Goal: Task Accomplishment & Management: Use online tool/utility

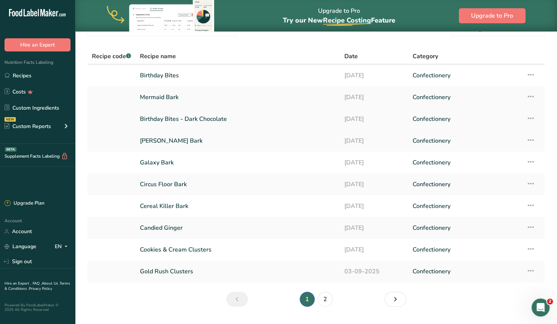
click at [110, 114] on link at bounding box center [111, 119] width 39 height 16
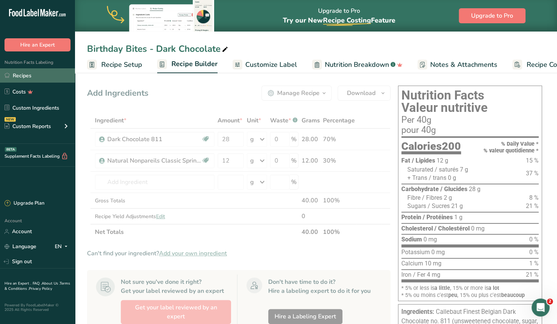
click at [21, 72] on link "Recipes" at bounding box center [37, 75] width 75 height 14
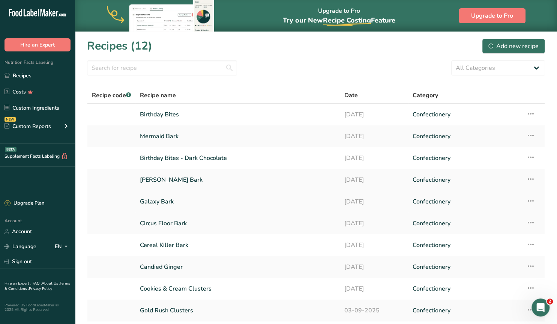
click at [151, 201] on link "Galaxy Bark" at bounding box center [238, 202] width 196 height 16
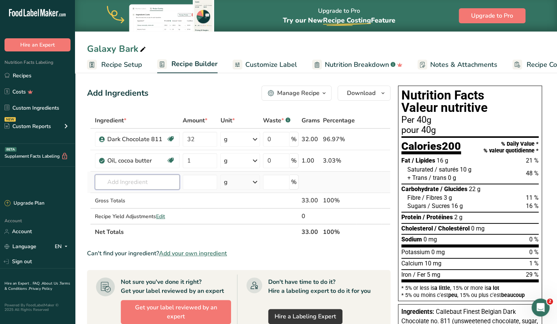
click at [131, 184] on input "text" at bounding box center [137, 181] width 85 height 15
click at [102, 184] on input "text" at bounding box center [137, 181] width 85 height 15
type input "rainbow bit"
click at [125, 197] on p "Rainbow Bit Chips" at bounding box center [126, 197] width 50 height 8
type input "Rainbow Bit Chips"
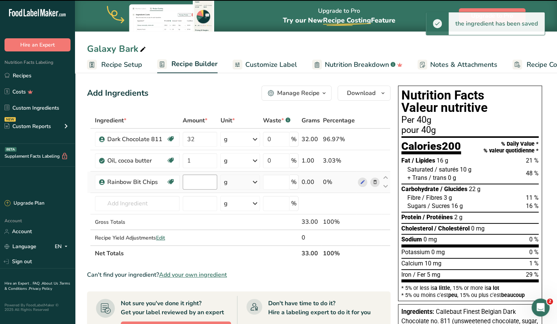
type input "0"
click at [194, 182] on input "0" at bounding box center [200, 181] width 35 height 15
drag, startPoint x: 194, startPoint y: 182, endPoint x: 180, endPoint y: 182, distance: 13.9
click at [183, 182] on input "0" at bounding box center [200, 181] width 35 height 15
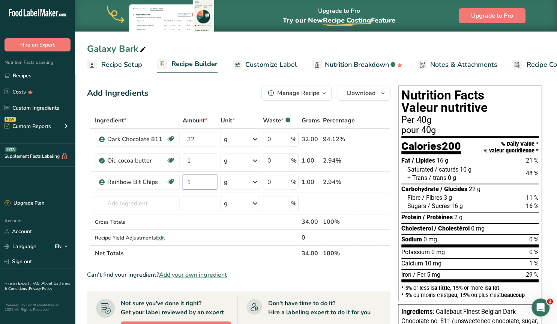
type input "1"
click at [28, 73] on link "Recipes" at bounding box center [37, 75] width 75 height 14
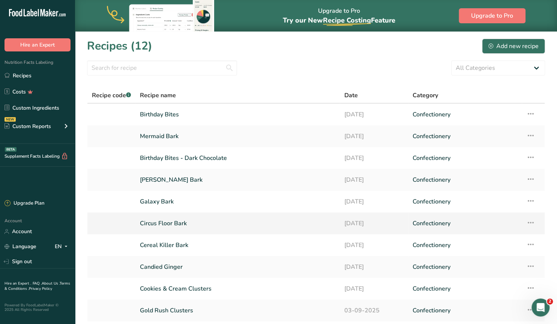
click at [165, 223] on link "Circus Floor Bark" at bounding box center [238, 223] width 196 height 16
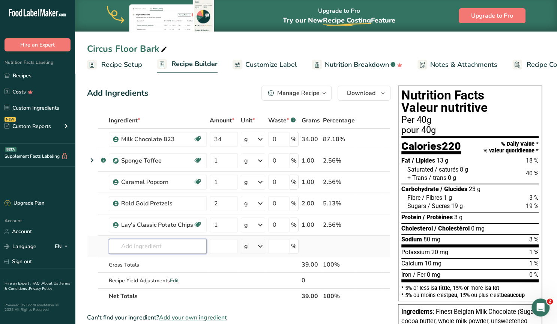
click at [130, 246] on input "text" at bounding box center [158, 246] width 98 height 15
type input "rainbow bit"
click at [141, 217] on p "Rainbow Bit Chips" at bounding box center [140, 220] width 50 height 8
type input "Rainbow Bit Chips"
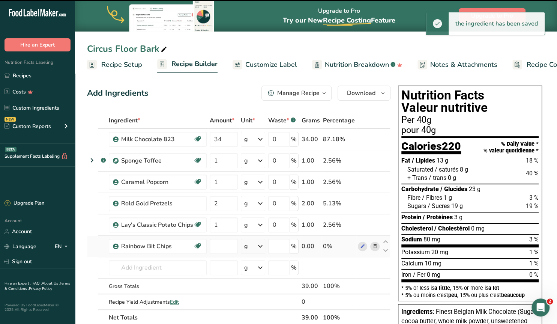
type input "0"
click at [221, 245] on input "0" at bounding box center [224, 246] width 28 height 15
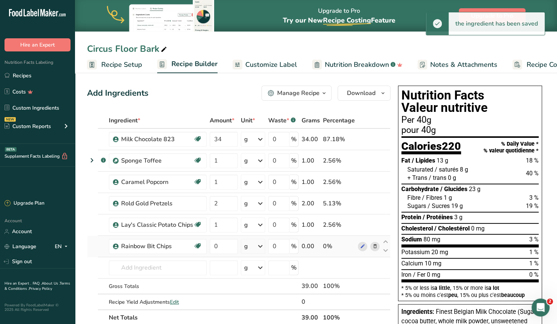
click at [93, 245] on td at bounding box center [92, 246] width 11 height 21
click at [215, 247] on input "0" at bounding box center [224, 246] width 28 height 15
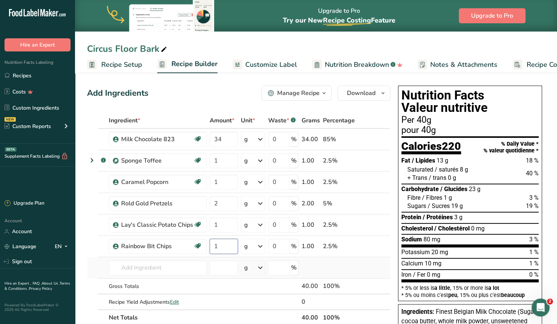
type input "1"
click at [89, 269] on div "Ingredient * Amount * Unit * Waste * .a-a{fill:#347362;}.b-a{fill:#fff;} Grams …" at bounding box center [239, 219] width 304 height 213
click at [387, 198] on icon at bounding box center [385, 199] width 9 height 6
type input "2"
type input "1"
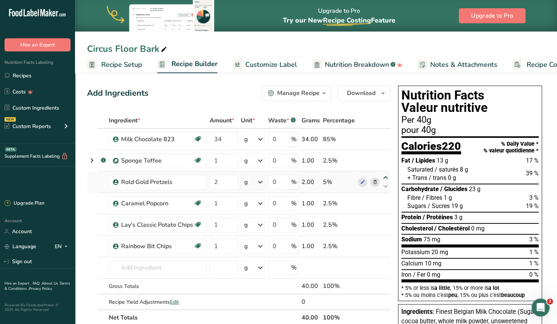
click at [386, 176] on icon at bounding box center [385, 178] width 9 height 6
type input "2"
type input "1"
click at [253, 64] on span "Customize Label" at bounding box center [271, 65] width 52 height 10
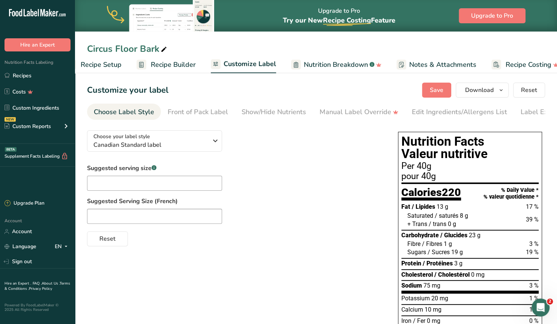
scroll to position [0, 34]
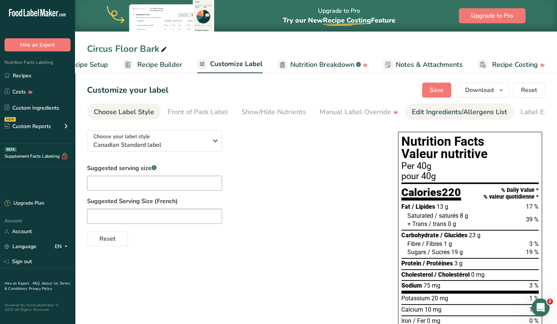
click at [420, 111] on div "Edit Ingredients/Allergens List" at bounding box center [459, 112] width 95 height 10
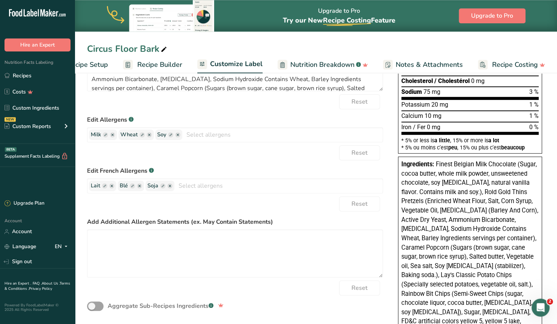
scroll to position [195, 0]
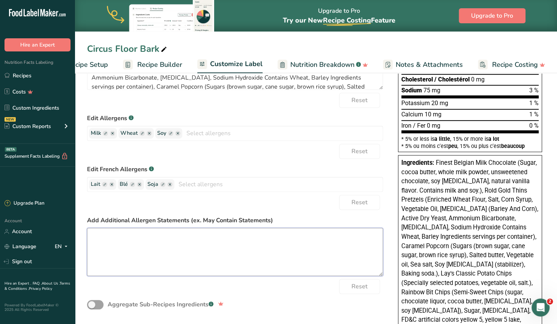
click at [130, 244] on textarea at bounding box center [235, 252] width 296 height 48
paste textarea "may contain trace amounts of other allergens"
type textarea "Finest Belgian Milk Chocolate (Sugar, cocoa butter, whole milk powder, unsweete…"
type textarea "may contain trace amounts of other allergens"
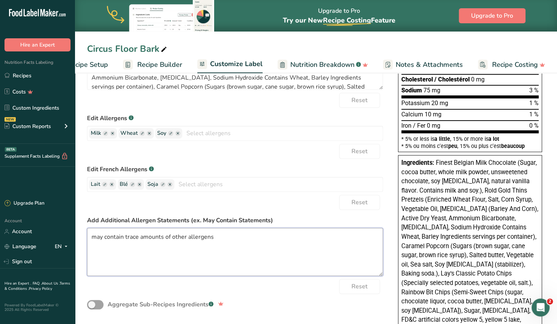
click at [97, 237] on textarea "may contain trace amounts of other allergens" at bounding box center [235, 252] width 296 height 48
type textarea "Finest Belgian Milk Chocolate (Sugar, cocoa butter, whole milk powder, unsweete…"
type textarea "ay contain trace amounts of other allergens"
type textarea "Finest Belgian Milk Chocolate (Sugar, cocoa butter, whole milk powder, unsweete…"
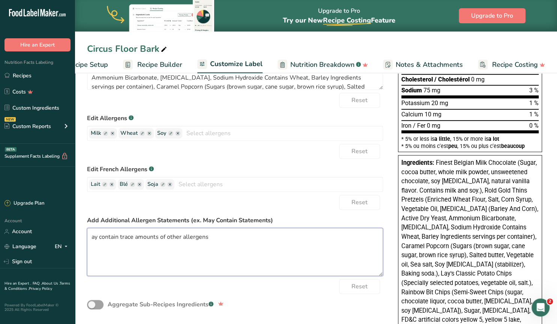
type textarea "Finest Belgian Milk Chocolate (Sugar, cocoa butter, whole milk powder, unsweete…"
type textarea "May contain trace amounts of other allergens"
click at [237, 239] on textarea "May contain trace amounts of other allergens" at bounding box center [235, 252] width 296 height 48
type textarea "Finest Belgian Milk Chocolate (Sugar, cocoa butter, whole milk powder, unsweete…"
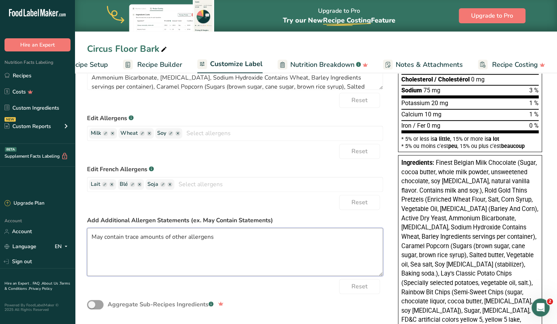
type textarea "May contain trace amounts of other allergens."
type textarea "Finest Belgian Milk Chocolate (Sugar, cocoa butter, whole milk powder, unsweete…"
type textarea "May contain trace amounts of other allergens."
type textarea "Finest Belgian Milk Chocolate (Sugar, cocoa butter, whole milk powder, unsweete…"
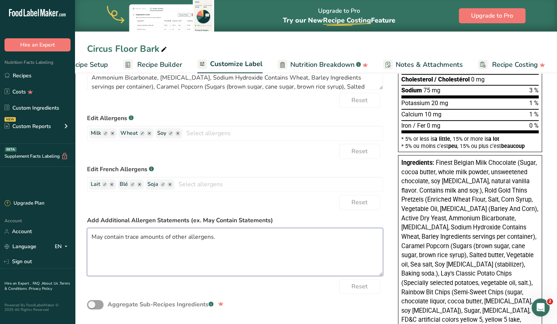
type textarea "Finest Belgian Milk Chocolate (Sugar, cocoa butter, whole milk powder, unsweete…"
type textarea "May contain trace amounts of other allergens. N"
type textarea "Finest Belgian Milk Chocolate (Sugar, cocoa butter, whole milk powder, unsweete…"
type textarea "May contain trace amounts of other allergens. Ne"
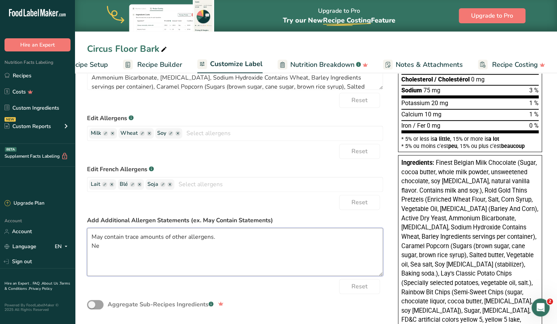
type textarea "Finest Belgian Milk Chocolate (Sugar, cocoa butter, whole milk powder, unsweete…"
type textarea "May contain trace amounts of other allergens. Net"
type textarea "Finest Belgian Milk Chocolate (Sugar, cocoa butter, whole milk powder, unsweete…"
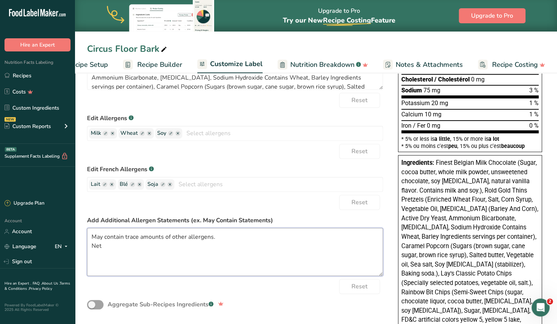
type textarea "May contain trace amounts of other allergens. Net"
type textarea "Finest Belgian Milk Chocolate (Sugar, cocoa butter, whole milk powder, unsweete…"
type textarea "May contain trace amounts of other allergens. Net w"
type textarea "Finest Belgian Milk Chocolate (Sugar, cocoa butter, whole milk powder, unsweete…"
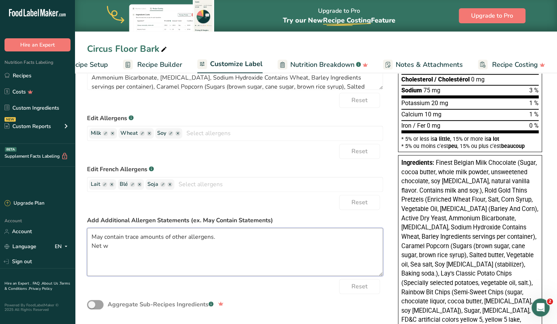
type textarea "Finest Belgian Milk Chocolate (Sugar, cocoa butter, whole milk powder, unsweete…"
type textarea "May contain trace amounts of other allergens. Net wt"
type textarea "Finest Belgian Milk Chocolate (Sugar, cocoa butter, whole milk powder, unsweete…"
type textarea "May contain trace amounts of other allergens. Net wt."
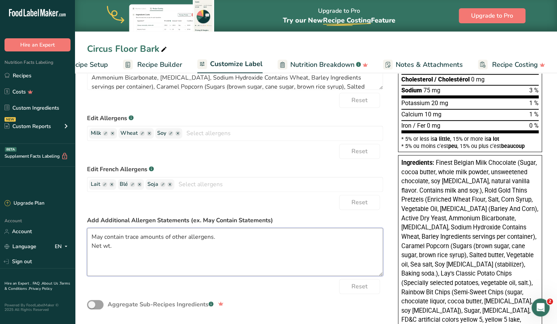
type textarea "Finest Belgian Milk Chocolate (Sugar, cocoa butter, whole milk powder, unsweete…"
type textarea "May contain trace amounts of other allergens. Net wt."
type textarea "Finest Belgian Milk Chocolate (Sugar, cocoa butter, whole milk powder, unsweete…"
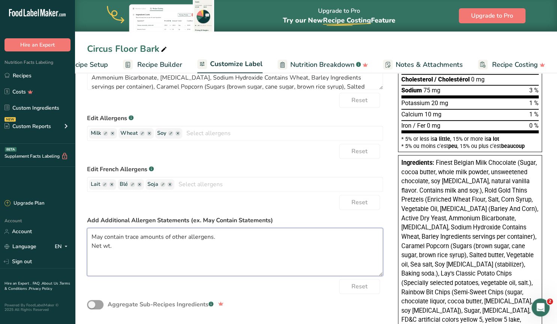
type textarea "May contain trace amounts of other allergens. Net wt. 1"
type textarea "Finest Belgian Milk Chocolate (Sugar, cocoa butter, whole milk powder, unsweete…"
type textarea "May contain trace amounts of other allergens. Net wt. 10"
type textarea "Finest Belgian Milk Chocolate (Sugar, cocoa butter, whole milk powder, unsweete…"
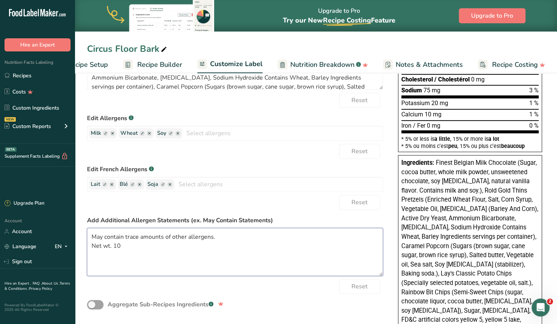
type textarea "Finest Belgian Milk Chocolate (Sugar, cocoa butter, whole milk powder, unsweete…"
type textarea "May contain trace amounts of other allergens. Net wt. 100"
type textarea "Finest Belgian Milk Chocolate (Sugar, cocoa butter, whole milk powder, unsweete…"
type textarea "May contain trace amounts of other allergens. Net wt. 100"
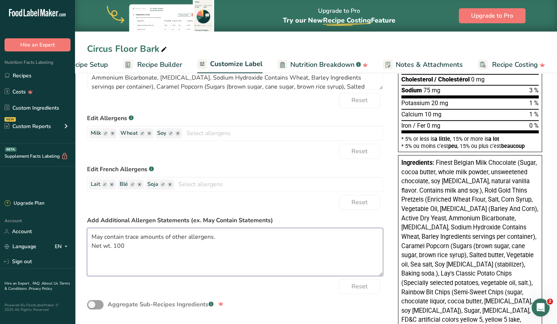
type textarea "Finest Belgian Milk Chocolate (Sugar, cocoa butter, whole milk powder, unsweete…"
type textarea "May contain trace amounts of other allergens. Net wt. 100 g"
type textarea "Finest Belgian Milk Chocolate (Sugar, cocoa butter, whole milk powder, unsweete…"
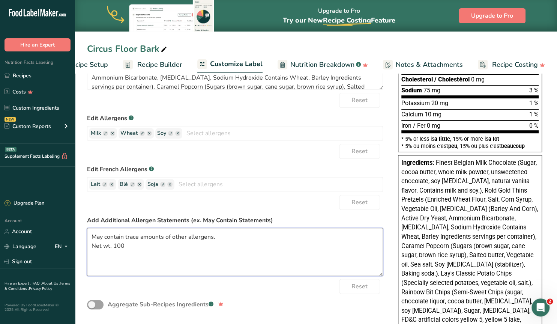
type textarea "May contain trace amounts of other allergens. Net wt. 100"
type textarea "Finest Belgian Milk Chocolate (Sugar, cocoa butter, whole milk powder, unsweete…"
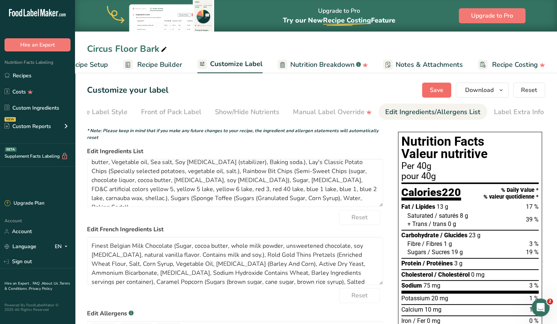
type textarea "May contain trace amounts of other allergens. Net wt. 100g"
click at [441, 85] on button "Save" at bounding box center [436, 90] width 29 height 15
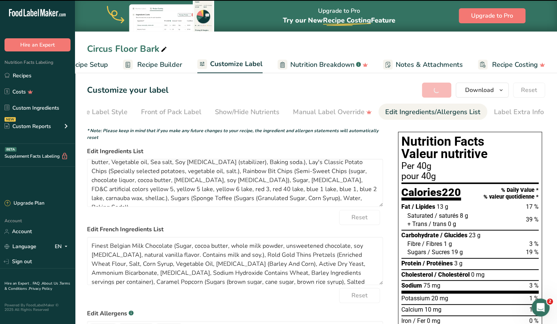
type textarea "Finest Belgian Milk Chocolate (Sugar, cocoa butter, whole milk powder, unsweete…"
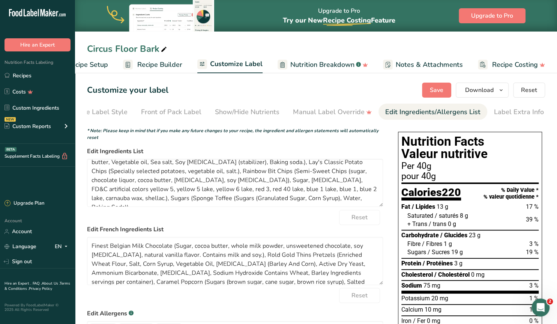
click at [156, 64] on span "Recipe Builder" at bounding box center [159, 65] width 45 height 10
